Goal: Browse casually: Explore the website without a specific task or goal

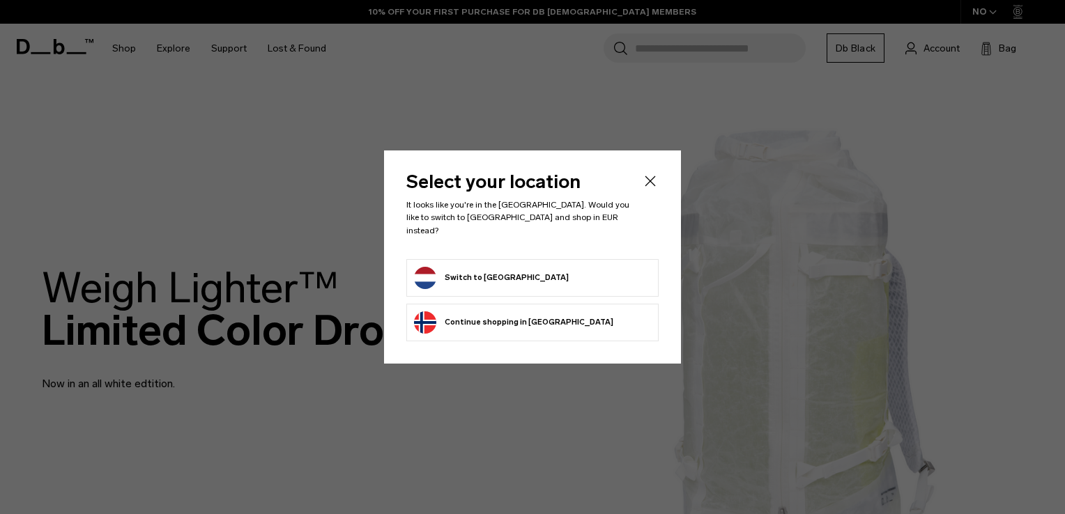
click at [647, 187] on icon "Close" at bounding box center [650, 181] width 17 height 17
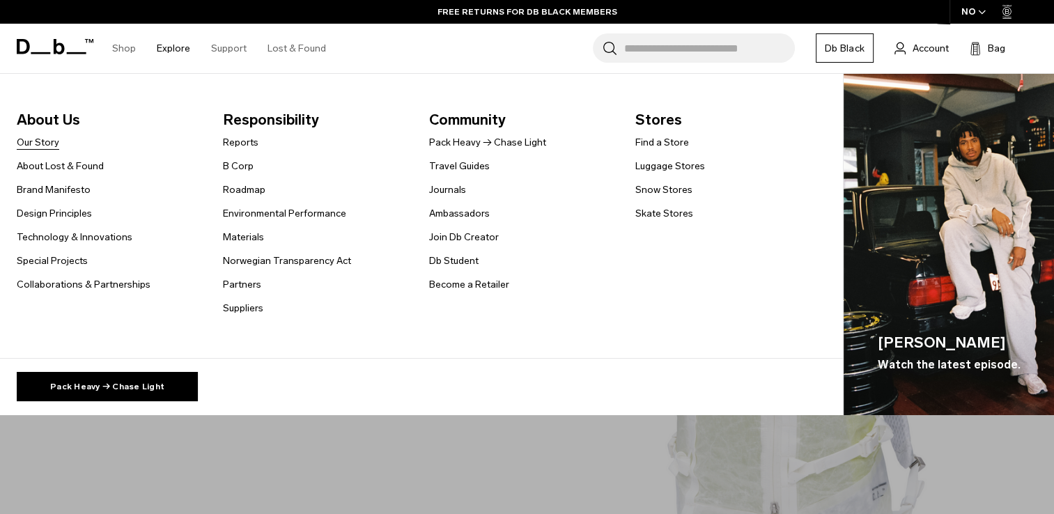
click at [43, 139] on link "Our Story" at bounding box center [38, 142] width 43 height 15
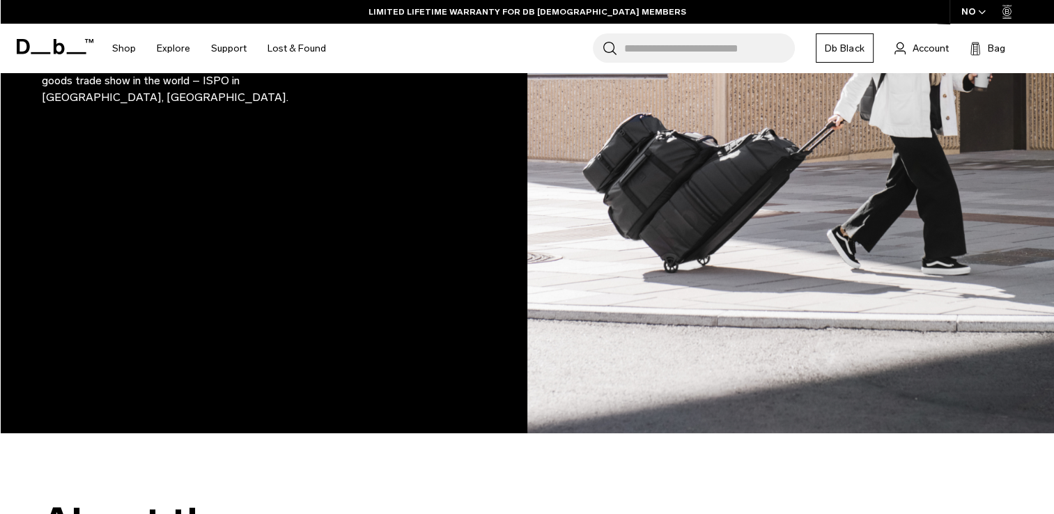
scroll to position [814, 0]
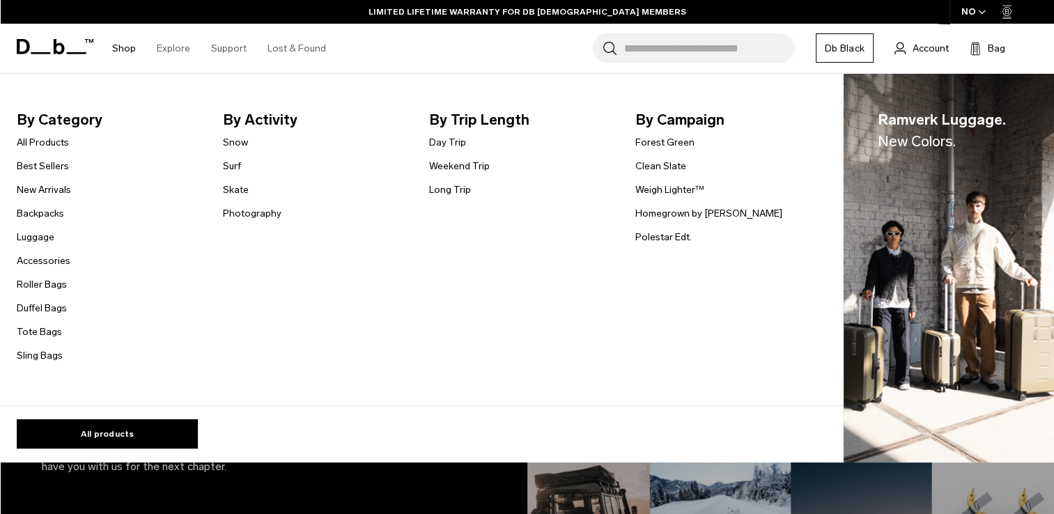
click at [130, 43] on link "Shop" at bounding box center [124, 48] width 24 height 49
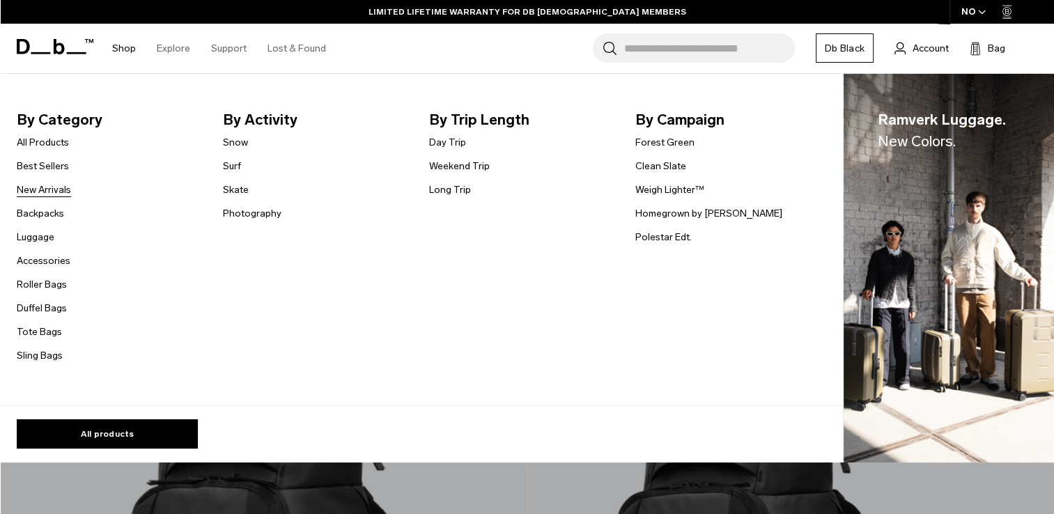
click at [61, 190] on link "New Arrivals" at bounding box center [44, 190] width 54 height 15
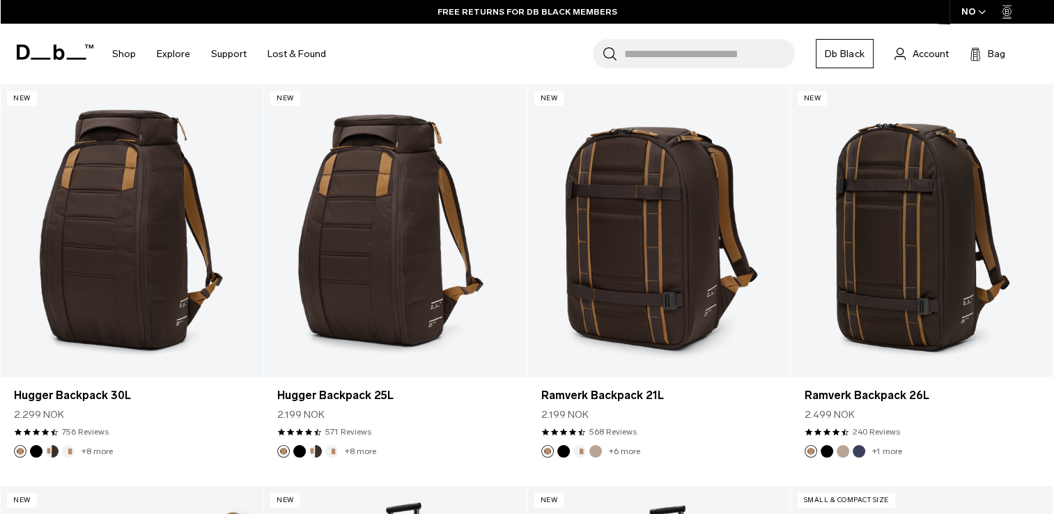
scroll to position [3275, 0]
